Goal: Task Accomplishment & Management: Manage account settings

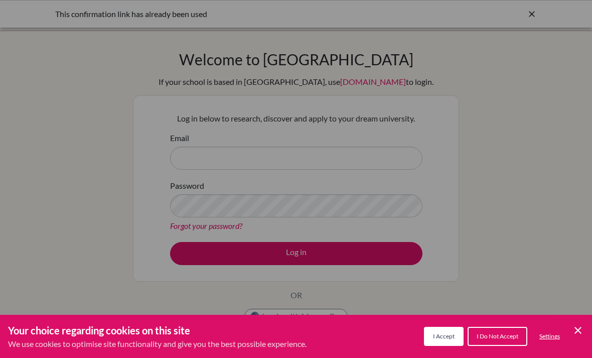
scroll to position [69, 0]
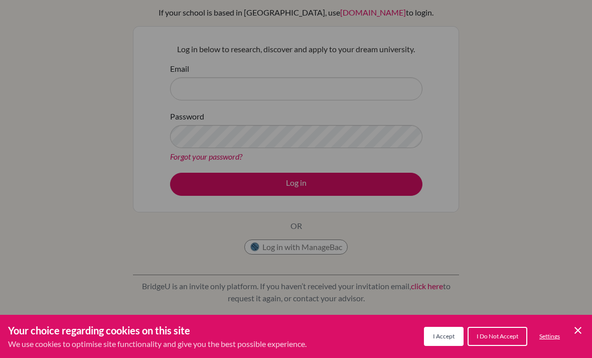
click at [437, 332] on span "I Accept" at bounding box center [444, 336] width 22 height 8
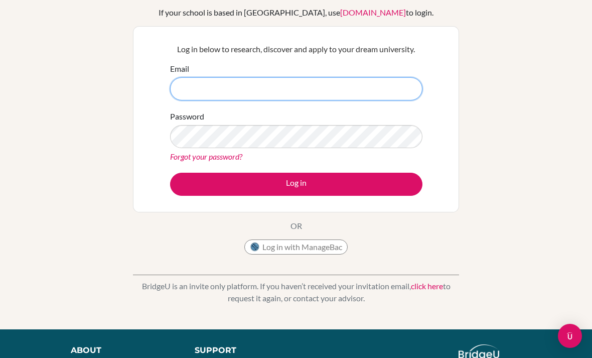
click at [212, 99] on input "Email" at bounding box center [296, 88] width 253 height 23
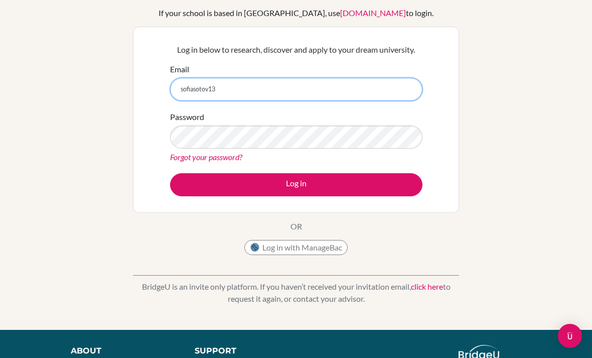
type input "[EMAIL_ADDRESS][DOMAIN_NAME]"
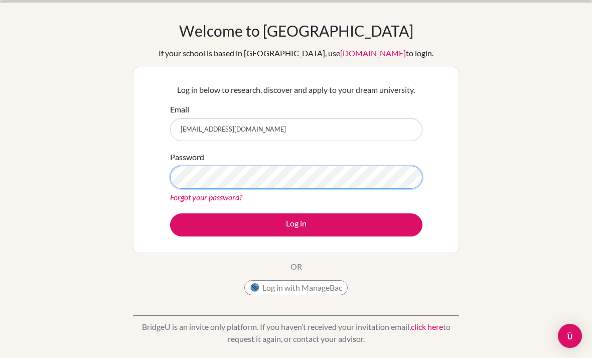
scroll to position [0, 0]
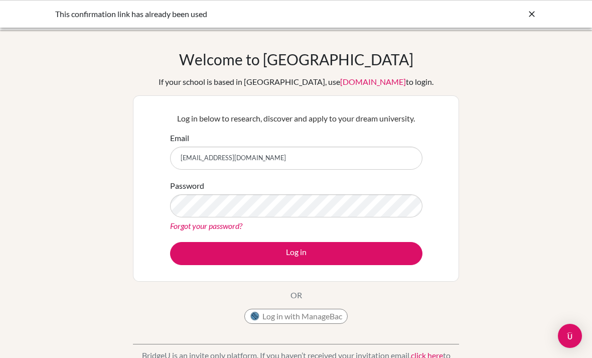
click at [529, 11] on icon at bounding box center [532, 14] width 10 height 10
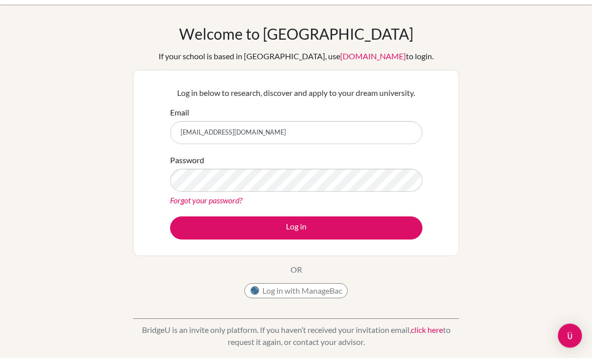
scroll to position [33, 0]
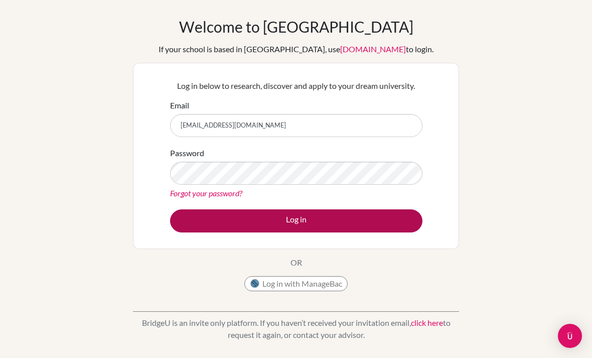
click at [199, 218] on button "Log in" at bounding box center [296, 220] width 253 height 23
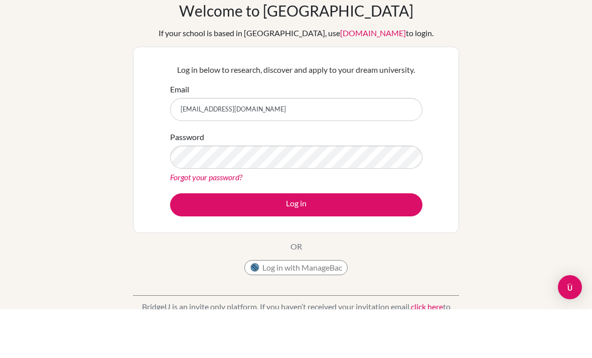
click at [214, 147] on input "[EMAIL_ADDRESS][DOMAIN_NAME]" at bounding box center [296, 158] width 253 height 23
click at [212, 147] on input "[EMAIL_ADDRESS][DOMAIN_NAME]" at bounding box center [296, 158] width 253 height 23
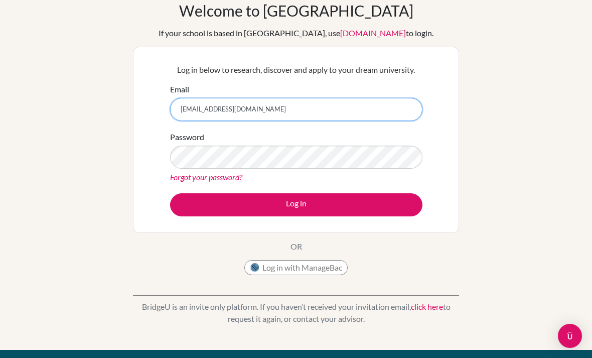
type input "sofia.soto@delcamposchool.org"
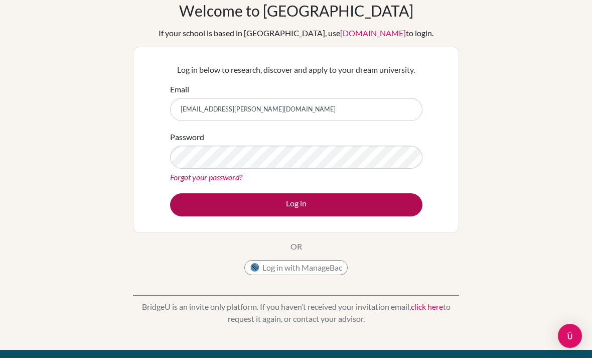
click at [200, 202] on button "Log in" at bounding box center [296, 204] width 253 height 23
